Goal: Task Accomplishment & Management: Manage account settings

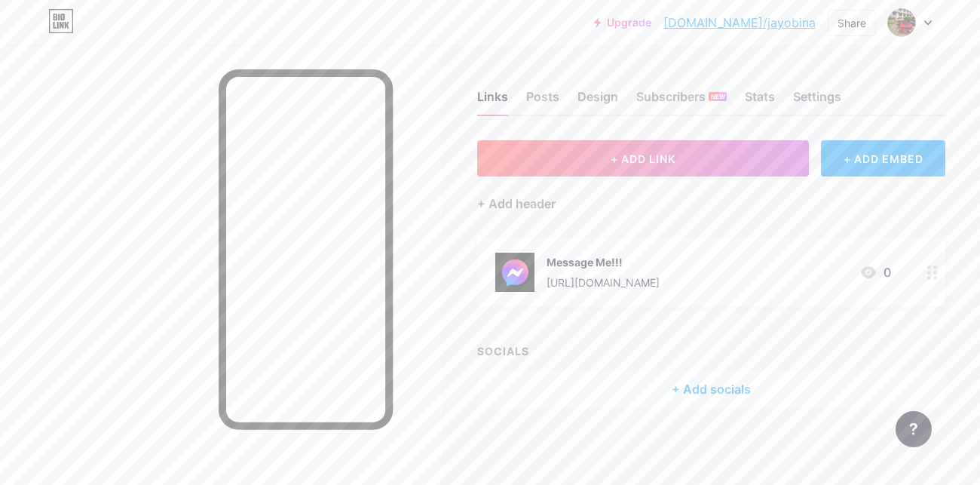
click at [694, 381] on div "+ Add socials" at bounding box center [711, 389] width 468 height 36
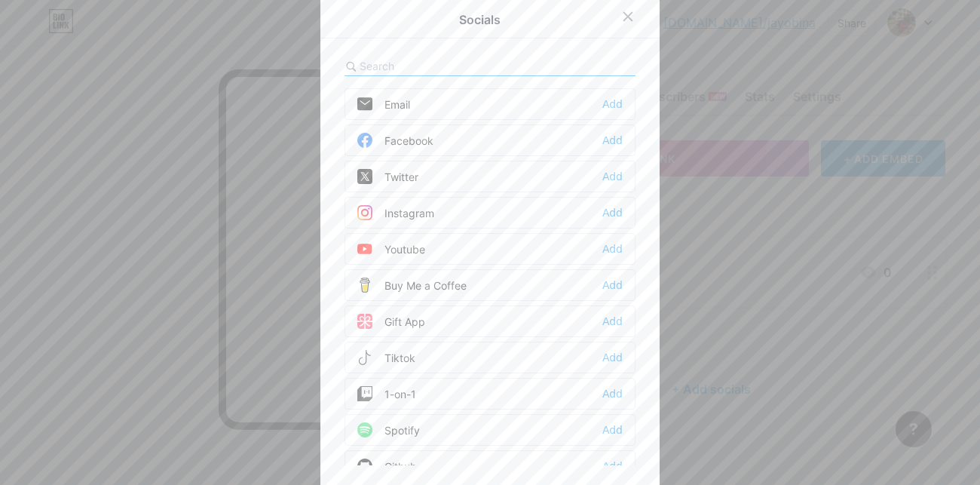
click at [412, 136] on div "Facebook" at bounding box center [395, 140] width 76 height 15
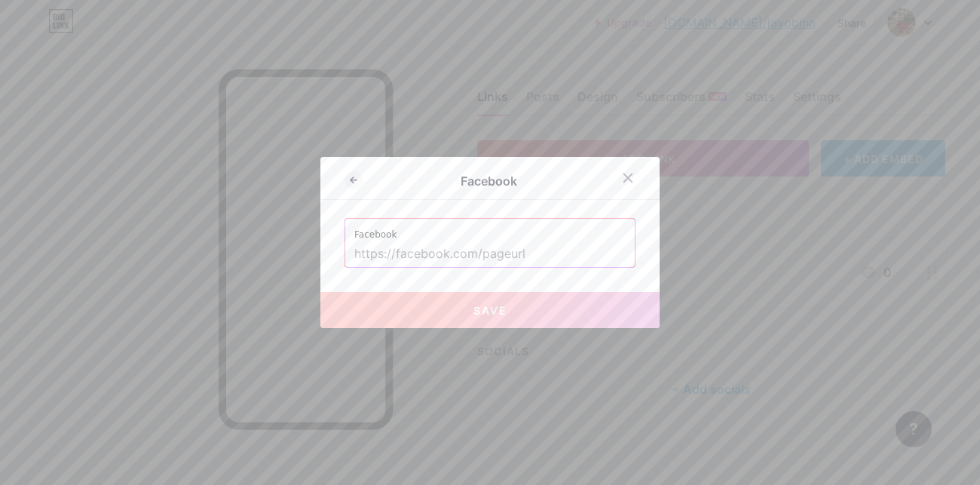
click at [470, 251] on input "text" at bounding box center [489, 254] width 271 height 26
paste input "[URL][DOMAIN_NAME]"
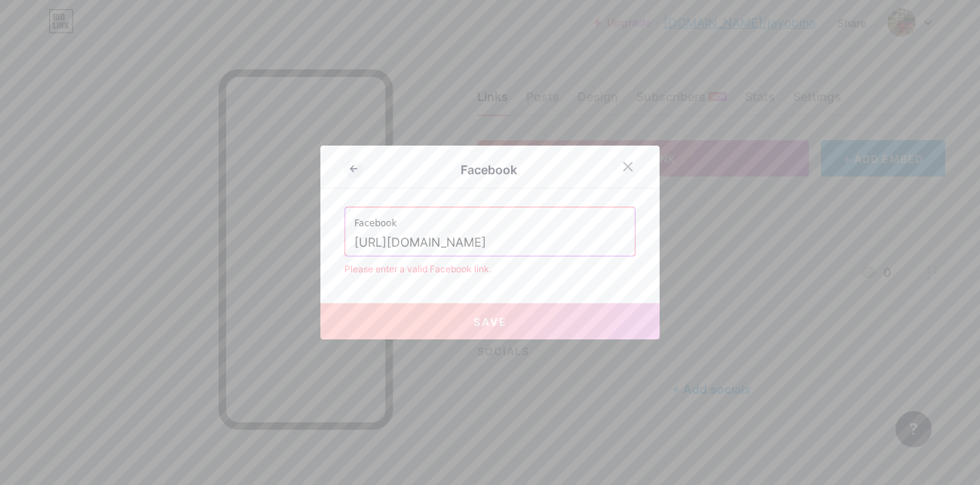
drag, startPoint x: 528, startPoint y: 239, endPoint x: 574, endPoint y: 231, distance: 47.5
click at [599, 219] on div "Facebook [URL][DOMAIN_NAME]" at bounding box center [489, 231] width 289 height 48
click at [572, 232] on input "[URL][DOMAIN_NAME]" at bounding box center [489, 243] width 271 height 26
type input "[URL][DOMAIN_NAME]"
click at [509, 301] on div "Facebook Facebook [URL][DOMAIN_NAME] Please enter a valid Facebook link. Save" at bounding box center [489, 242] width 339 height 194
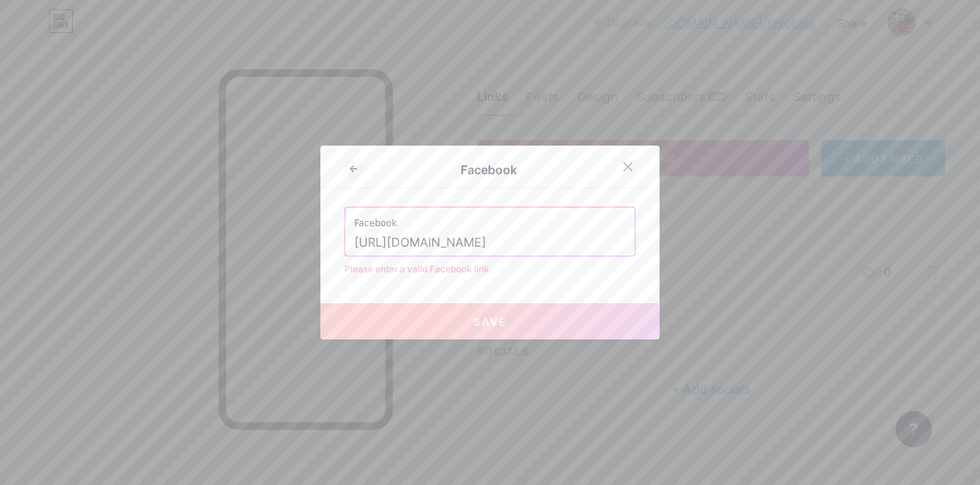
click at [514, 318] on button "Save" at bounding box center [489, 321] width 339 height 36
click at [518, 326] on button "Save" at bounding box center [489, 321] width 339 height 36
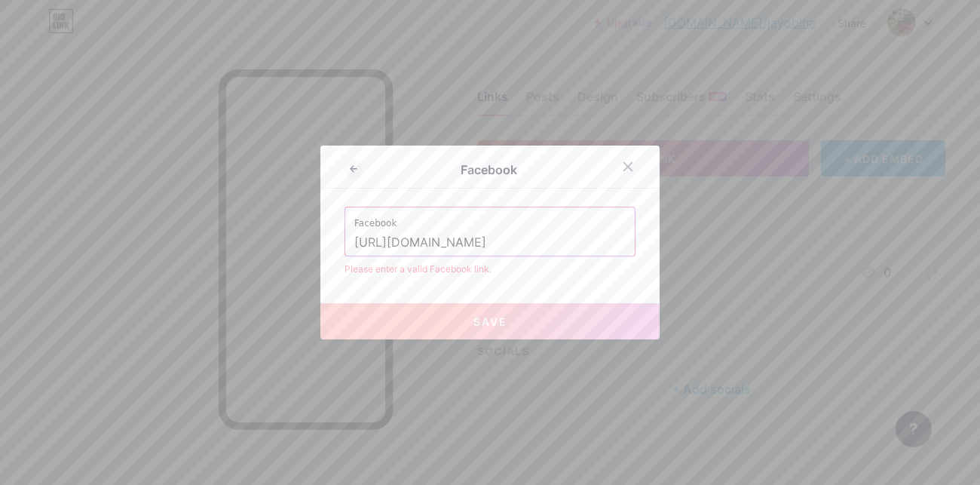
click at [517, 323] on button "Save" at bounding box center [489, 321] width 339 height 36
drag, startPoint x: 526, startPoint y: 234, endPoint x: 303, endPoint y: 278, distance: 227.5
click at [303, 278] on div "Facebook Facebook [URL][DOMAIN_NAME] Please enter a valid Facebook link. Save" at bounding box center [490, 242] width 980 height 485
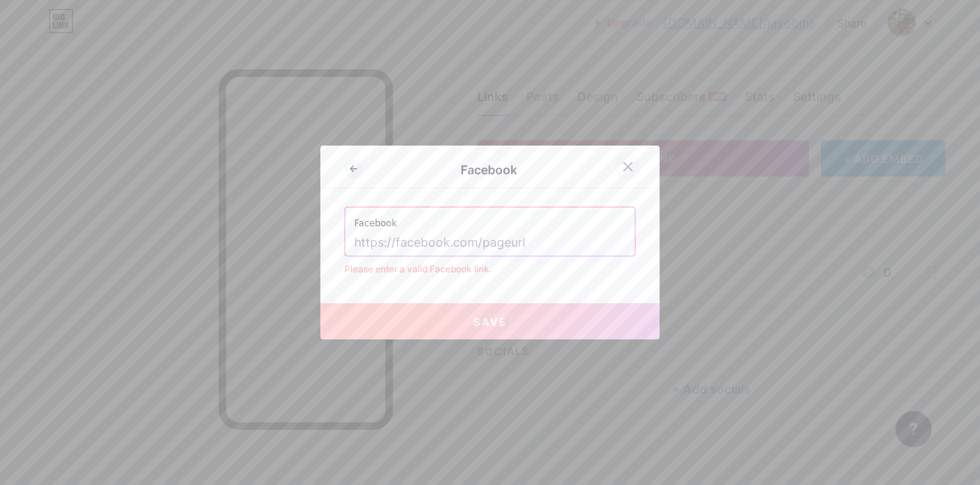
click at [625, 165] on icon at bounding box center [628, 167] width 8 height 8
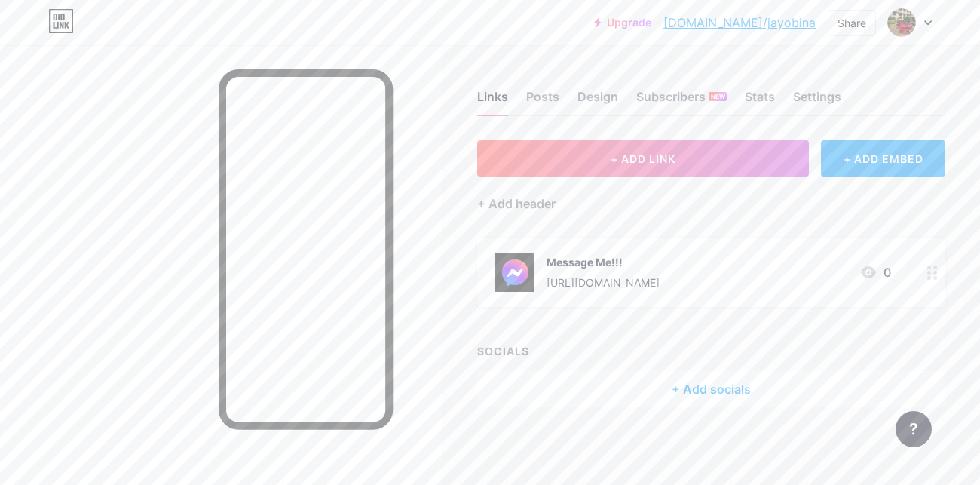
click at [720, 387] on div "+ Add socials" at bounding box center [711, 389] width 468 height 36
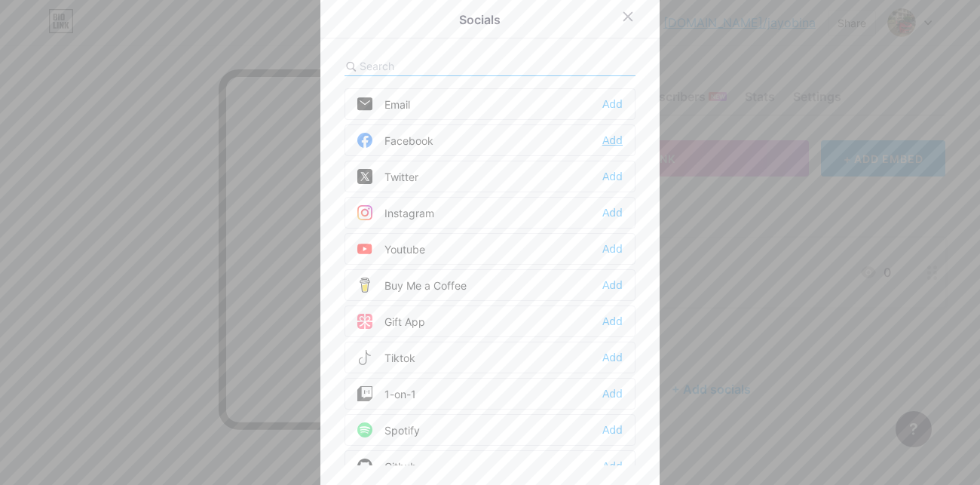
click at [613, 141] on div "Add" at bounding box center [612, 140] width 20 height 15
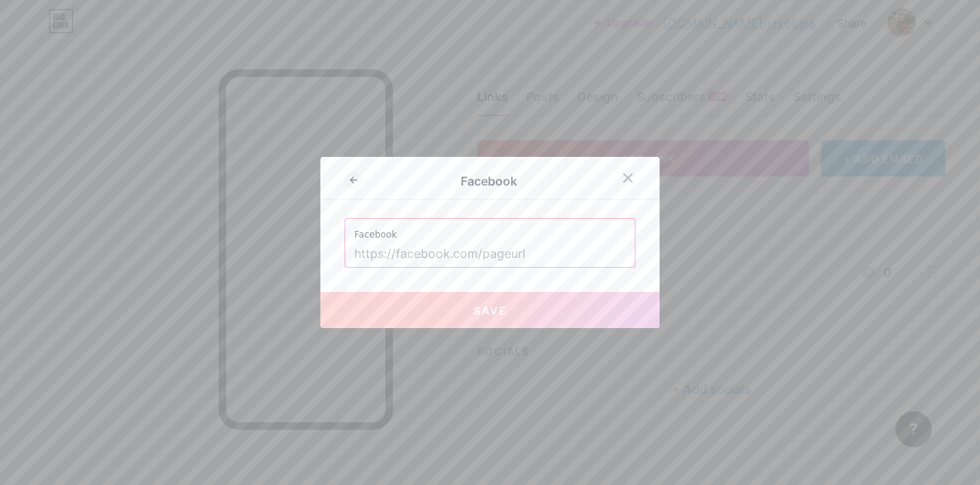
click at [476, 258] on input "text" at bounding box center [489, 254] width 271 height 26
paste input "[URL][DOMAIN_NAME]"
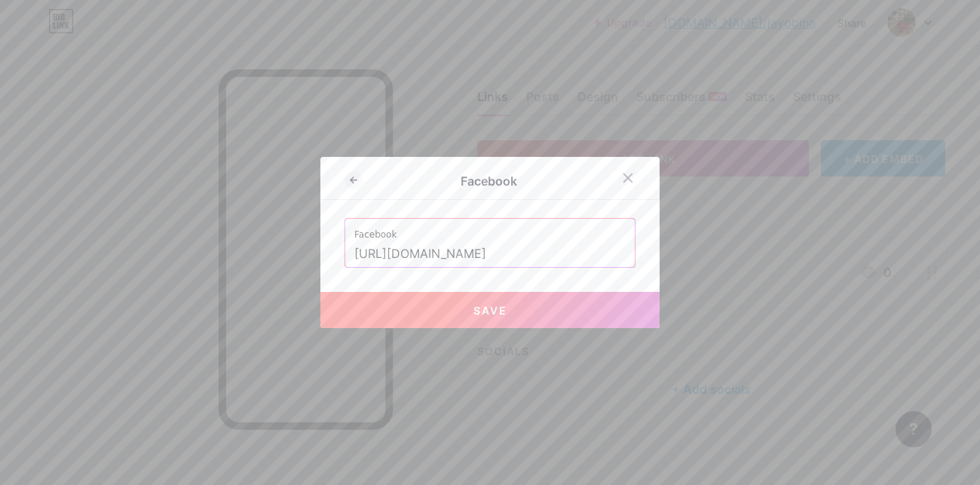
type input "[URL][DOMAIN_NAME]"
click at [537, 311] on button "Save" at bounding box center [489, 310] width 339 height 36
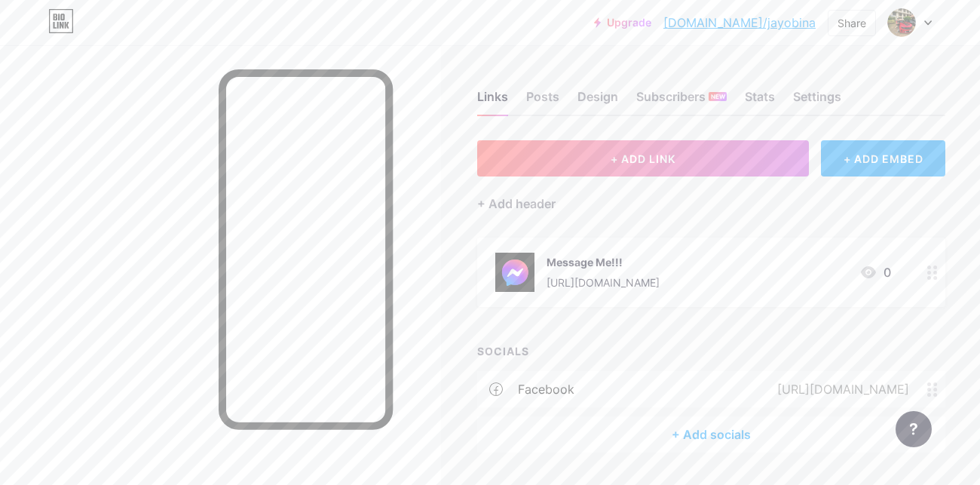
scroll to position [35, 0]
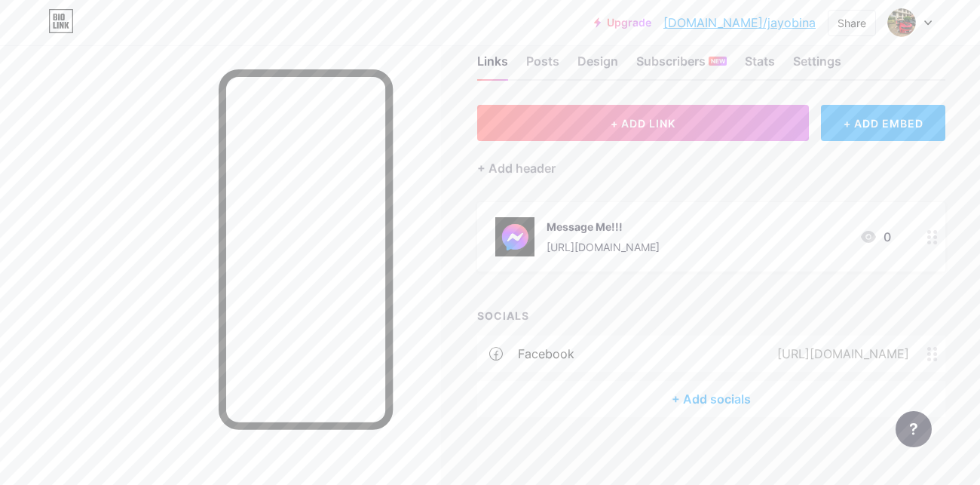
click at [934, 347] on circle at bounding box center [935, 349] width 4 height 4
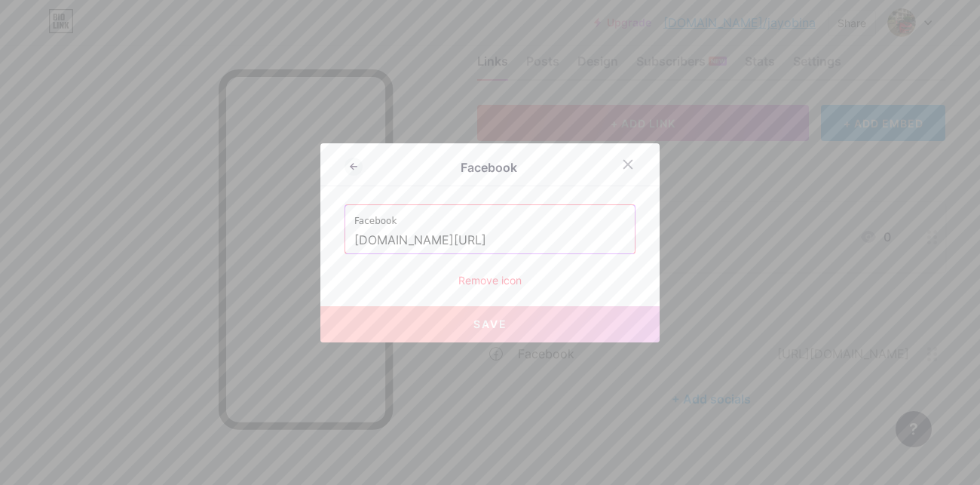
click at [490, 277] on div "Remove icon" at bounding box center [489, 280] width 291 height 16
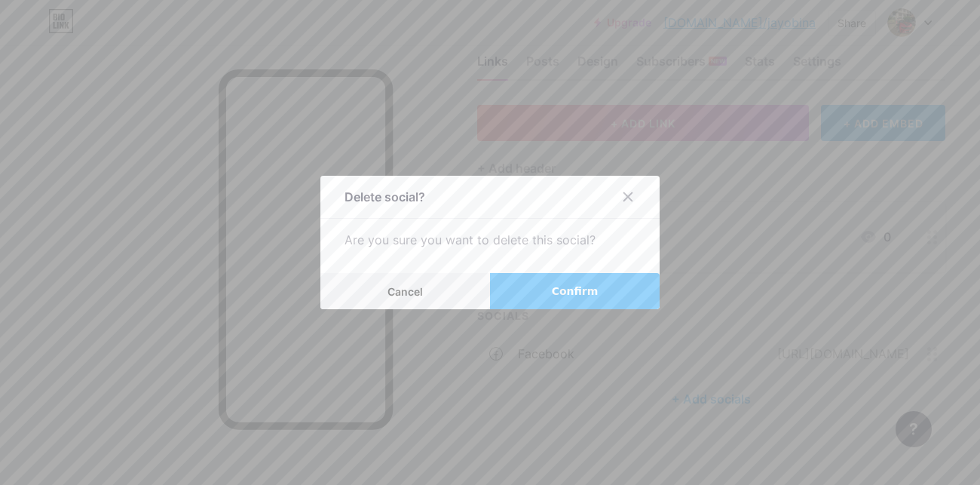
click at [563, 286] on span "Confirm" at bounding box center [575, 291] width 47 height 16
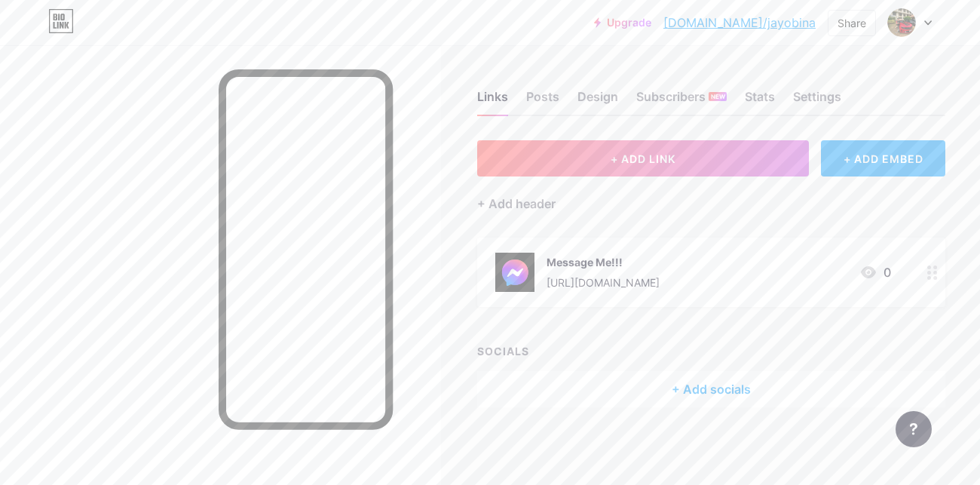
scroll to position [0, 0]
click at [491, 198] on div "+ Add header" at bounding box center [516, 203] width 78 height 18
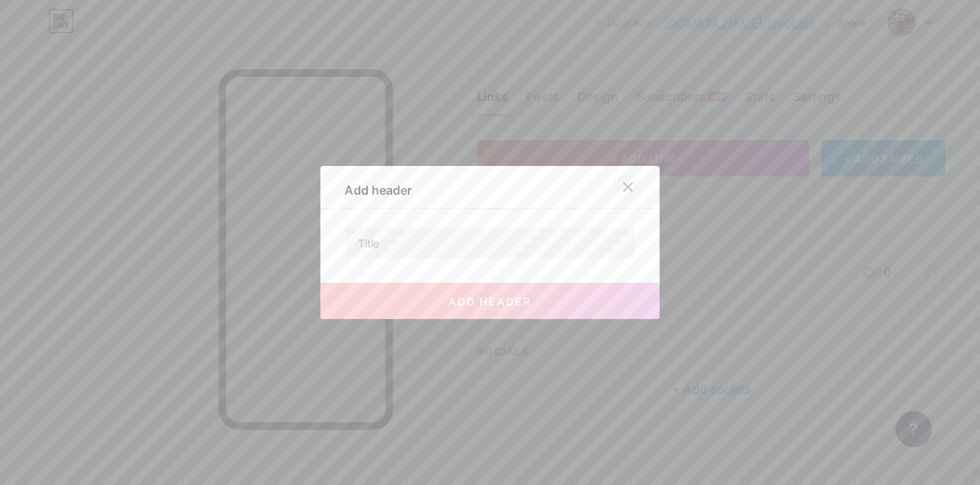
click at [635, 183] on div at bounding box center [627, 186] width 27 height 27
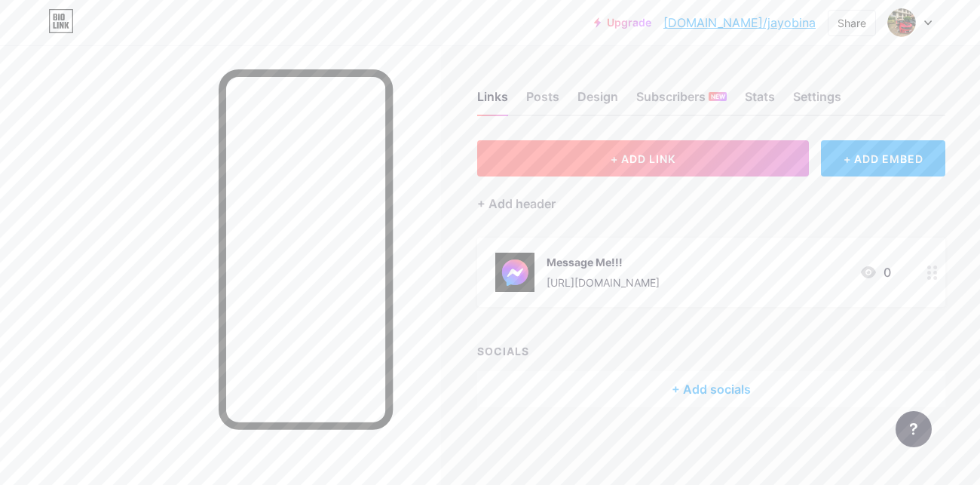
click at [638, 154] on span "+ ADD LINK" at bounding box center [642, 158] width 65 height 13
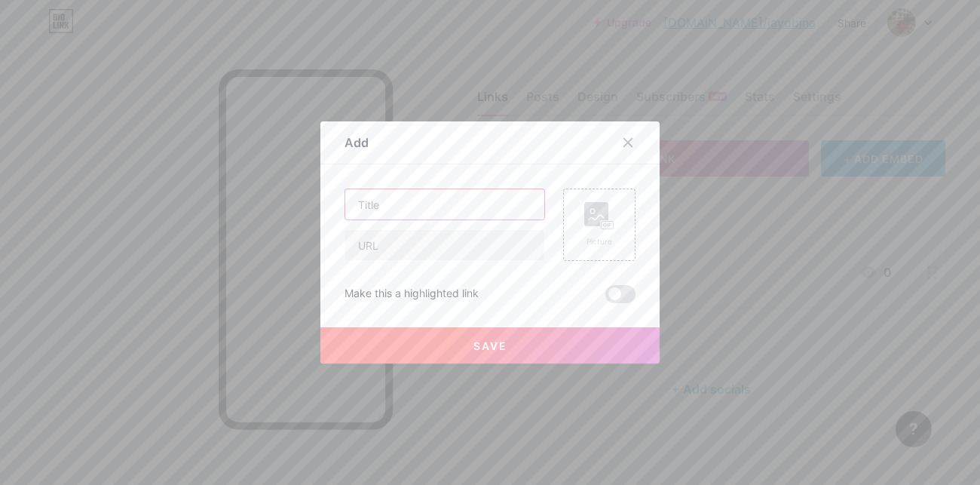
click at [390, 203] on input "text" at bounding box center [444, 204] width 199 height 30
click at [622, 143] on icon at bounding box center [628, 142] width 12 height 12
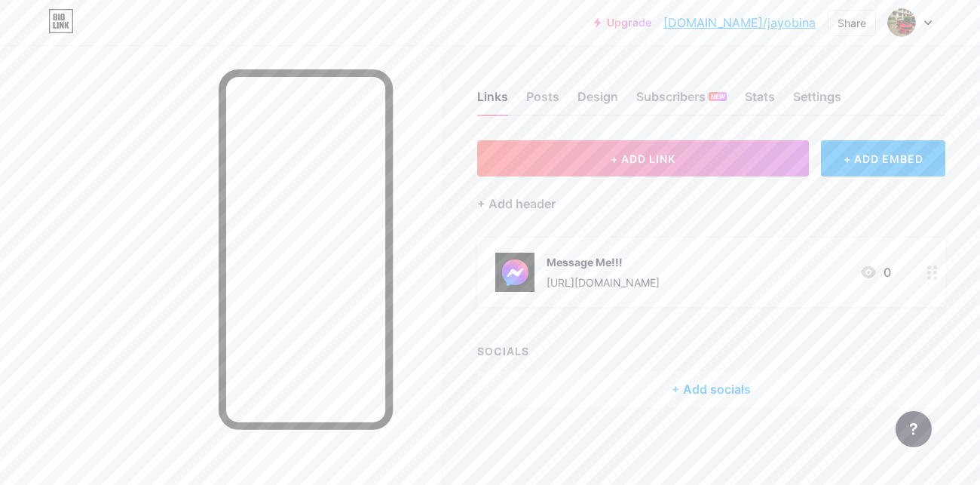
click at [925, 265] on div at bounding box center [932, 271] width 26 height 69
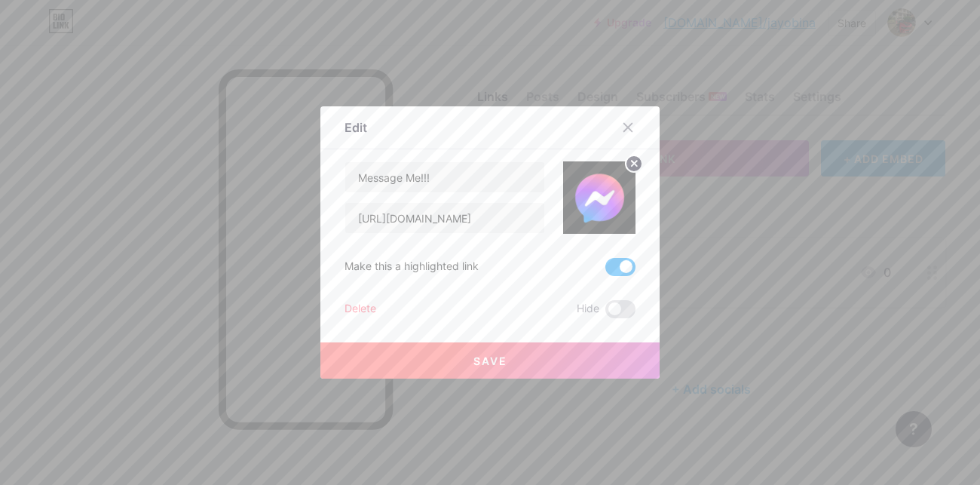
drag, startPoint x: 797, startPoint y: 216, endPoint x: 756, endPoint y: 199, distance: 43.9
click at [793, 213] on div at bounding box center [490, 242] width 980 height 485
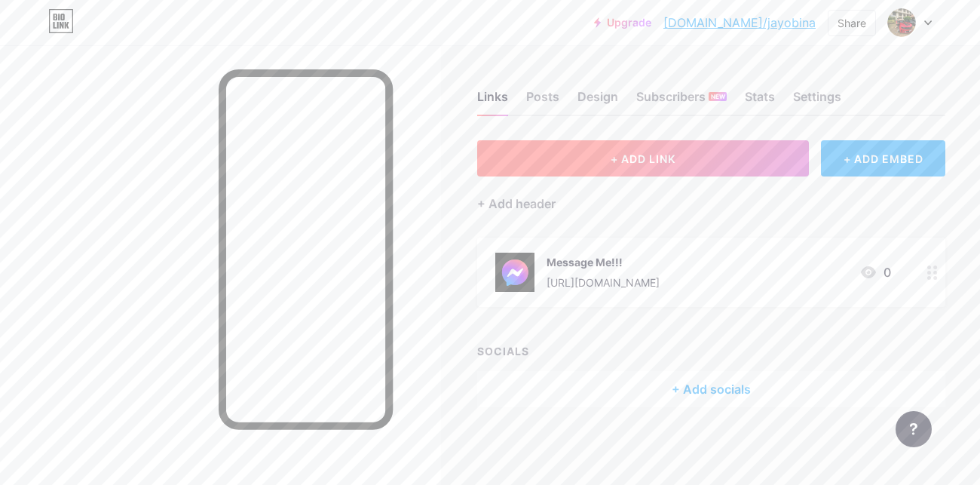
click at [710, 168] on button "+ ADD LINK" at bounding box center [643, 158] width 332 height 36
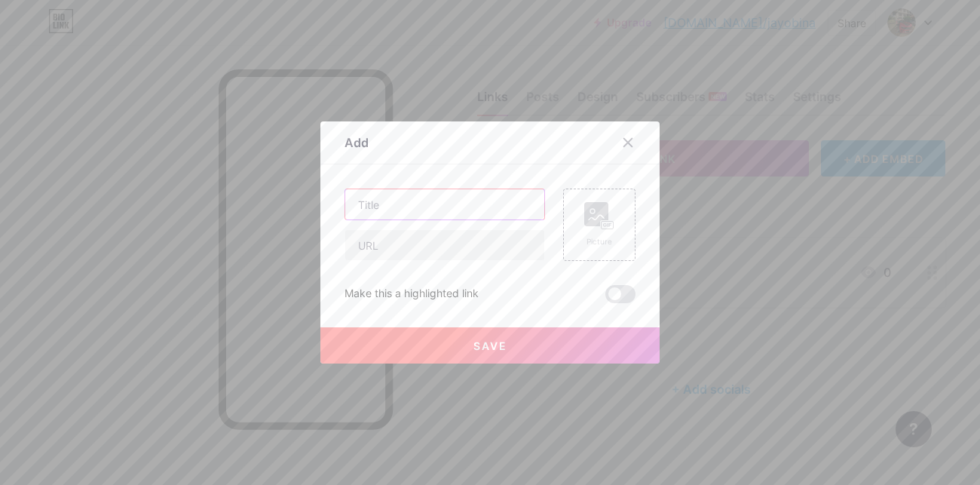
click at [477, 203] on input "text" at bounding box center [444, 204] width 199 height 30
type input "Message Me!"
click at [384, 242] on input "text" at bounding box center [444, 245] width 199 height 30
paste input "[URL][DOMAIN_NAME]"
type input "h"
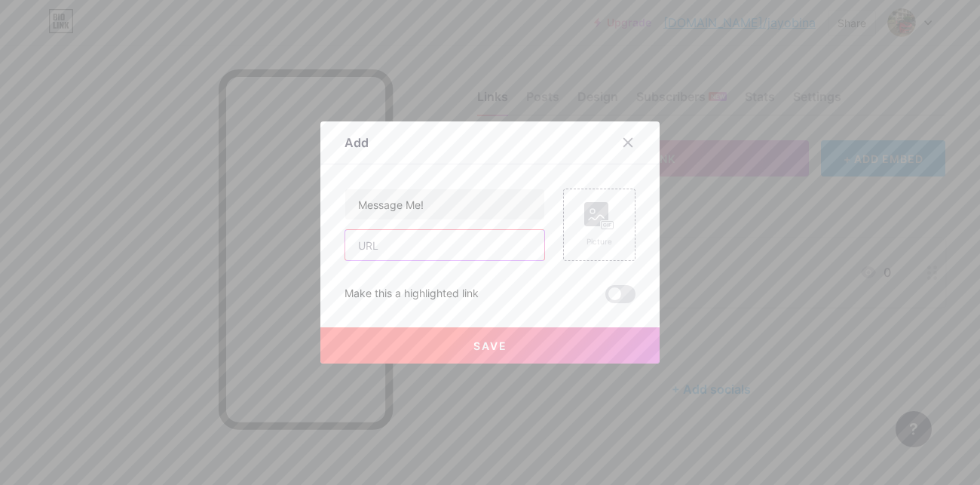
paste input "[URL][DOMAIN_NAME]"
type input "[URL][DOMAIN_NAME]"
click at [616, 292] on span at bounding box center [620, 294] width 30 height 18
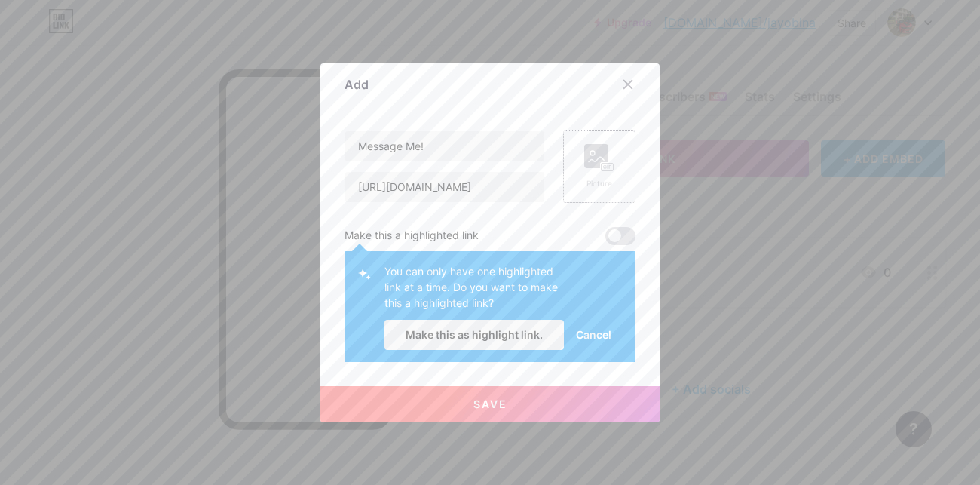
click at [601, 151] on rect at bounding box center [596, 156] width 24 height 24
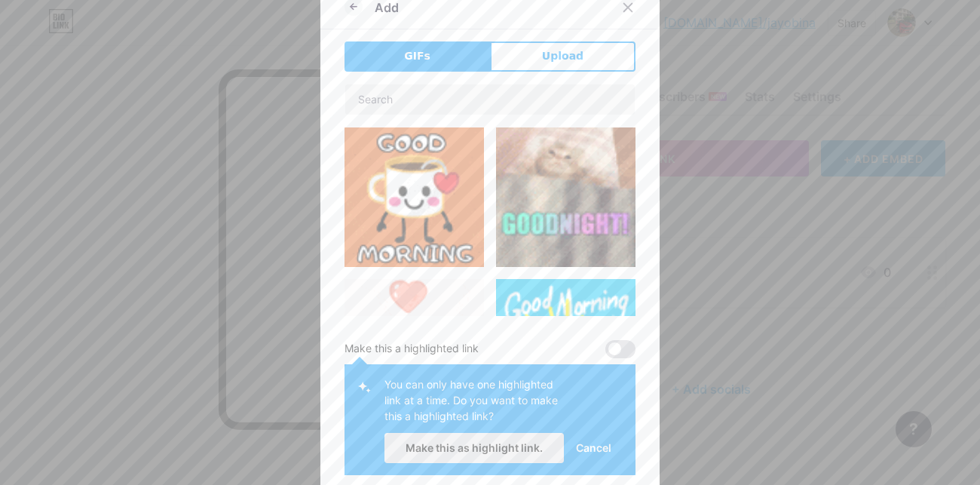
click at [496, 450] on span "Make this as highlight link." at bounding box center [473, 447] width 137 height 13
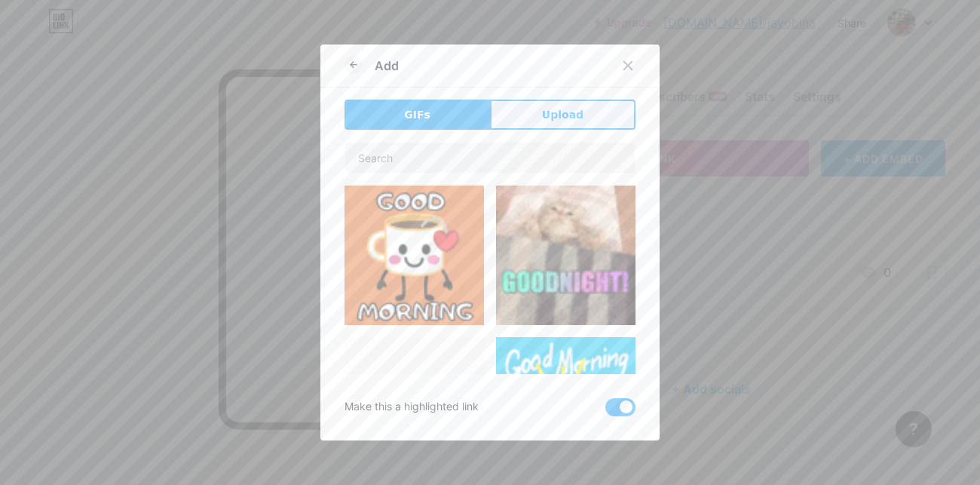
click at [546, 111] on span "Upload" at bounding box center [562, 115] width 41 height 16
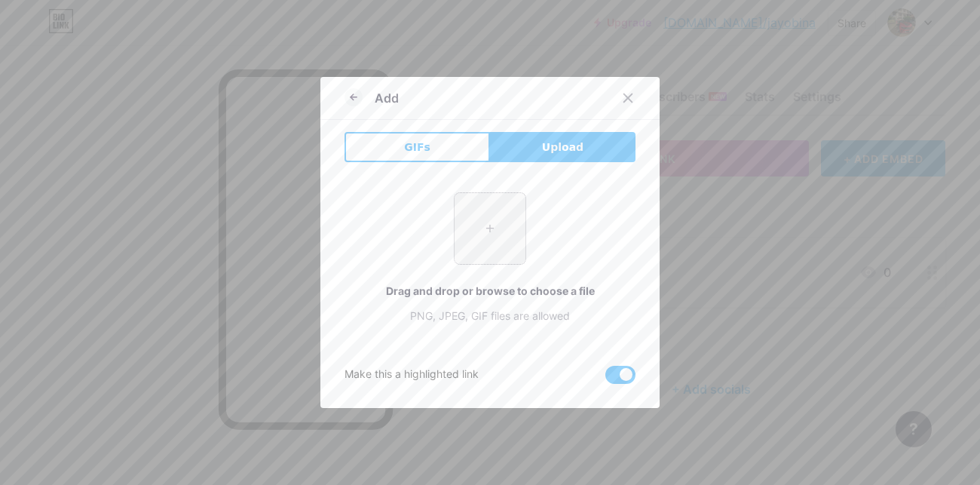
click at [506, 225] on input "file" at bounding box center [489, 228] width 71 height 71
type input "C:\fakepath\photo_6091358005326103618_x.jpg"
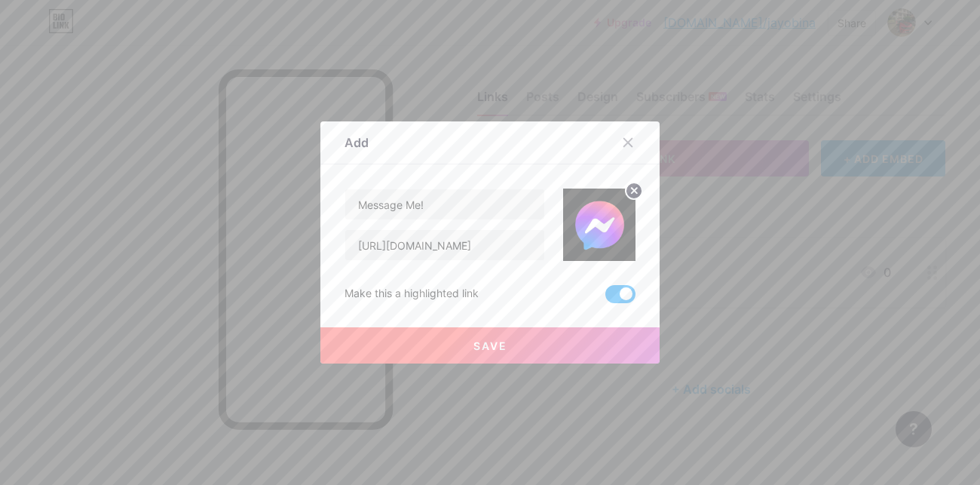
click at [508, 343] on button "Save" at bounding box center [489, 345] width 339 height 36
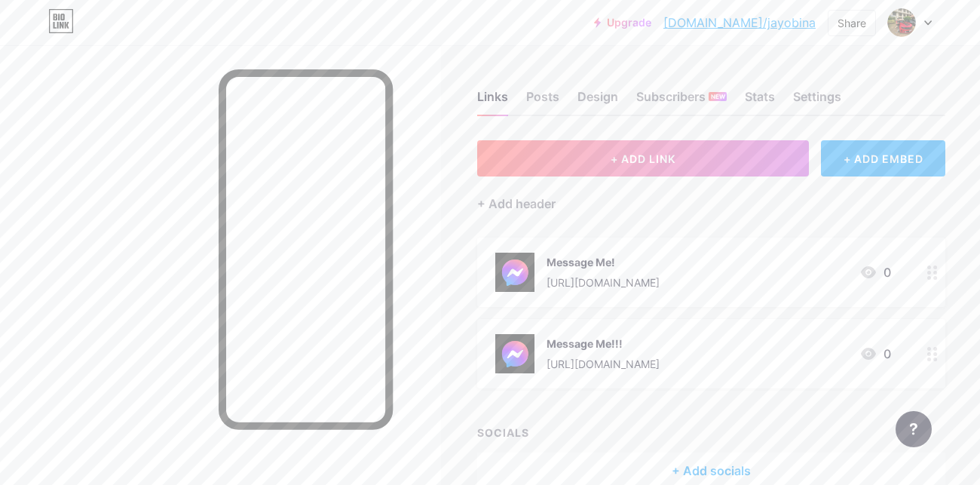
click at [928, 352] on circle at bounding box center [929, 354] width 4 height 4
click at [622, 309] on span at bounding box center [620, 309] width 30 height 18
click at [605, 313] on input "checkbox" at bounding box center [605, 313] width 0 height 0
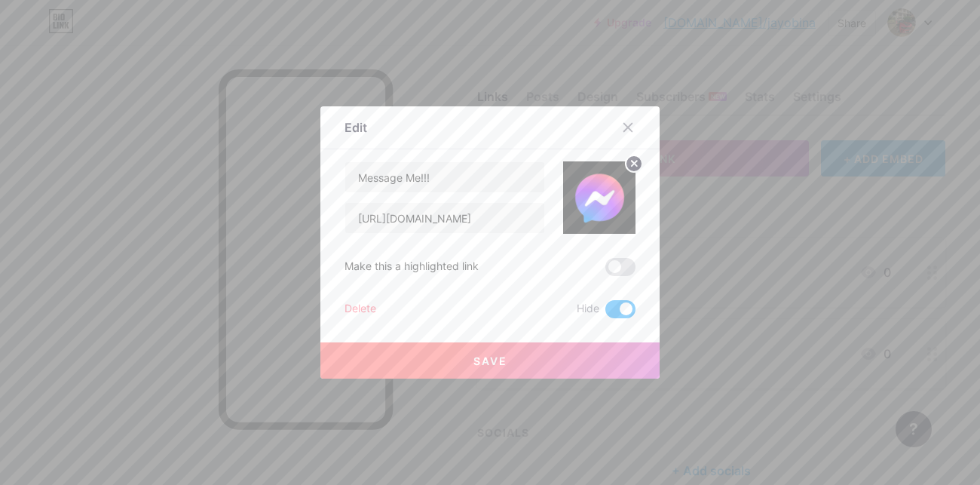
click at [594, 358] on button "Save" at bounding box center [489, 360] width 339 height 36
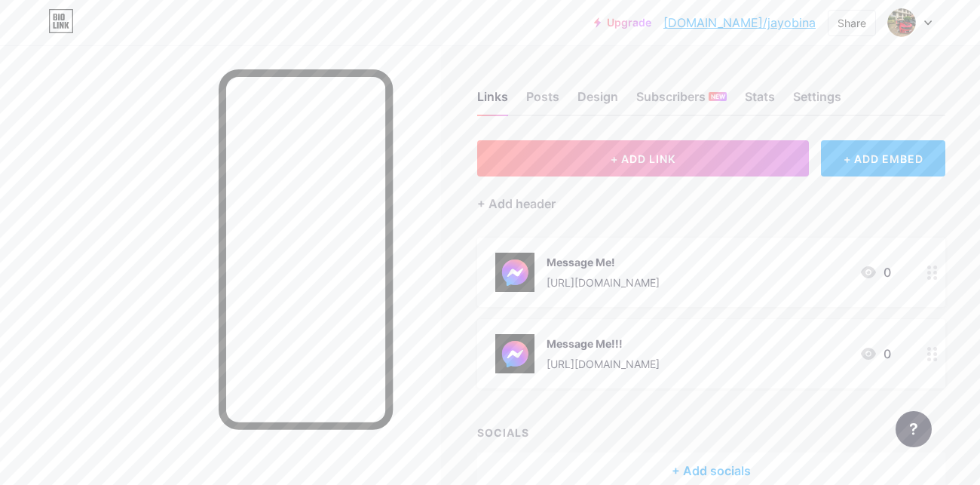
click at [430, 320] on div at bounding box center [220, 287] width 441 height 485
click at [789, 100] on div "Links Posts Design Subscribers NEW Stats Settings" at bounding box center [711, 89] width 468 height 53
click at [803, 94] on div "Settings" at bounding box center [817, 100] width 48 height 27
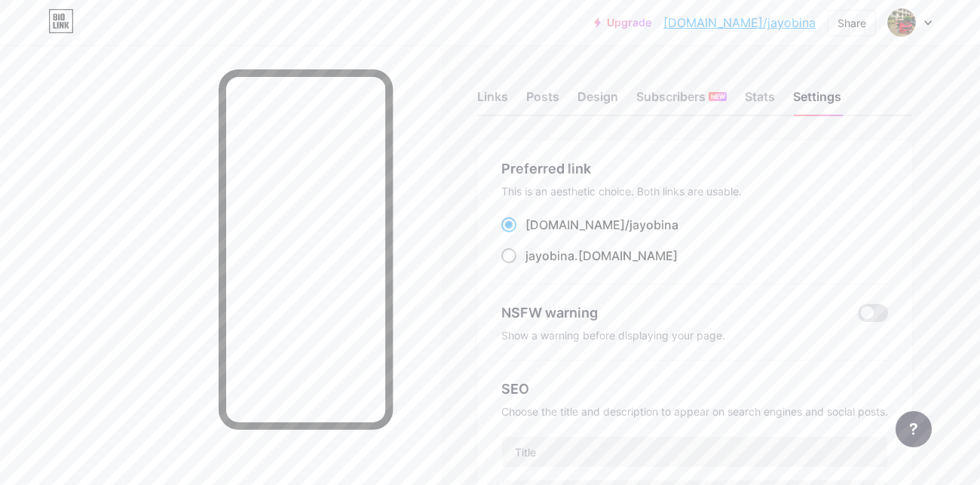
click at [518, 255] on label "jayobina .[DOMAIN_NAME]" at bounding box center [589, 255] width 176 height 18
click at [525, 265] on input "jayobina .[DOMAIN_NAME]" at bounding box center [530, 270] width 10 height 10
radio input "true"
click at [185, 248] on div at bounding box center [220, 287] width 441 height 485
